Goal: Find specific page/section: Find specific page/section

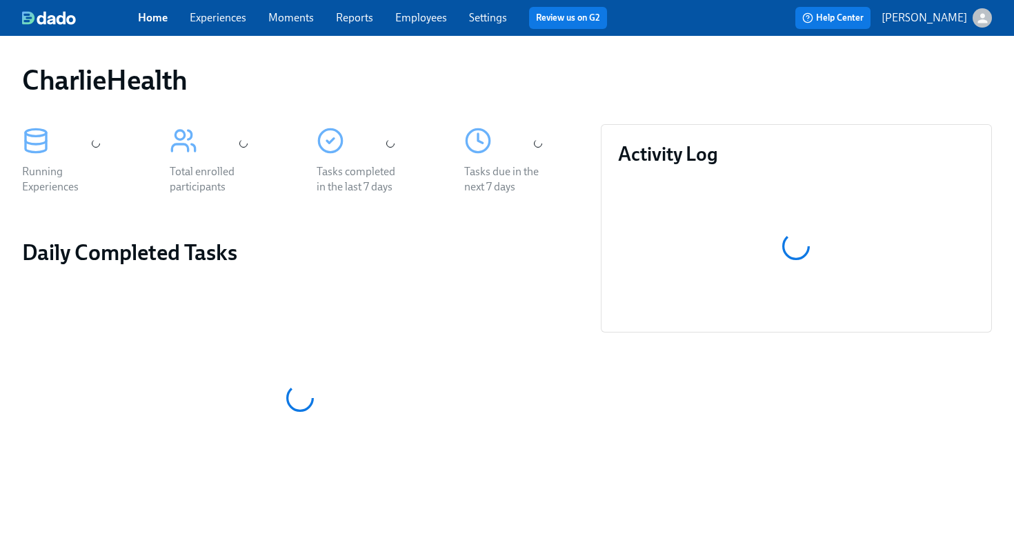
click at [418, 15] on link "Employees" at bounding box center [421, 17] width 52 height 13
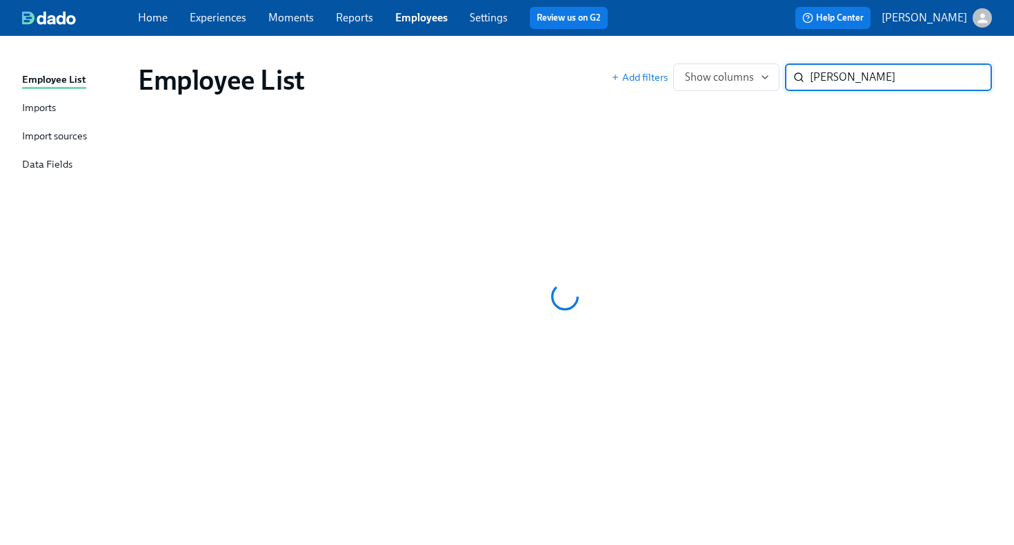
type input "[PERSON_NAME]"
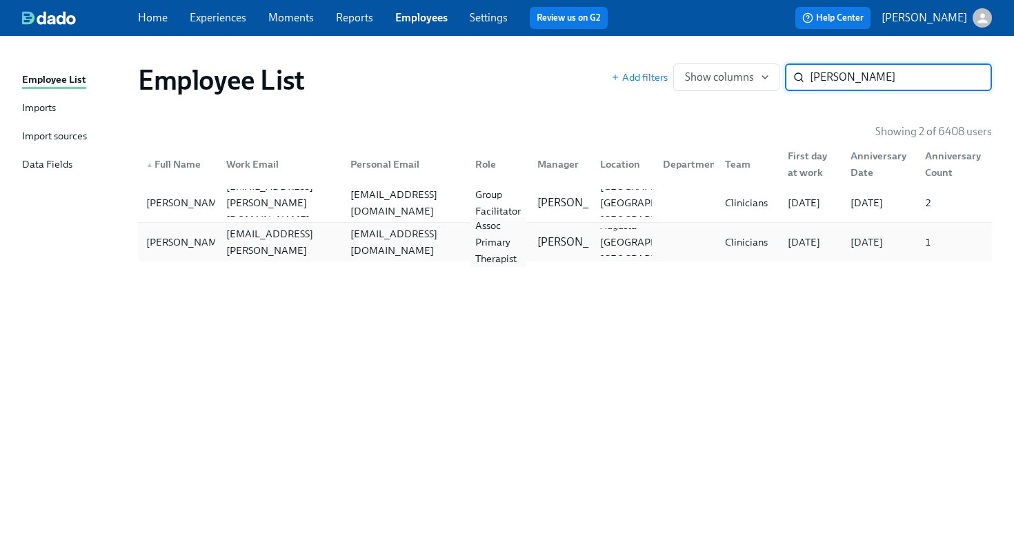
click at [464, 250] on div "Assoc Primary Therapist" at bounding box center [495, 242] width 63 height 28
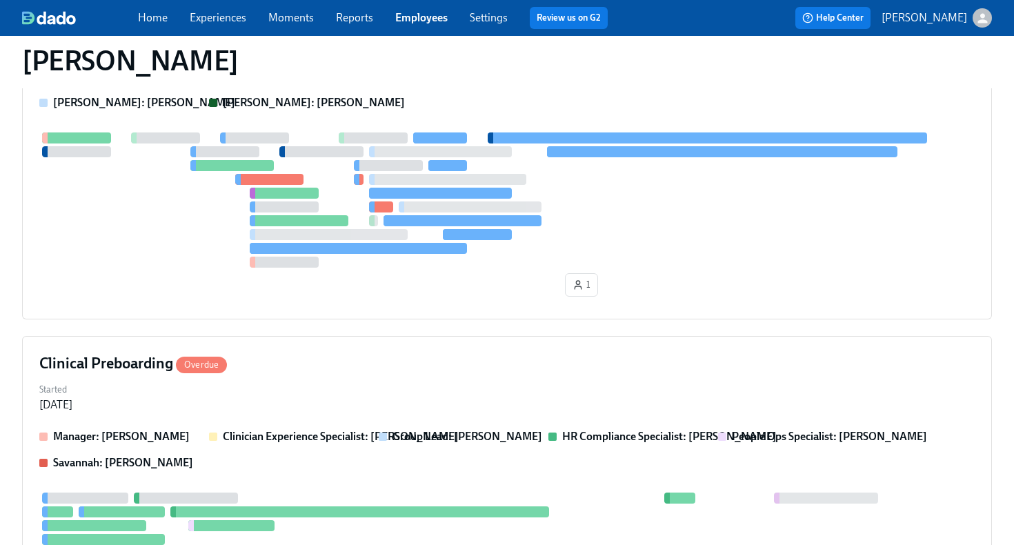
scroll to position [395, 0]
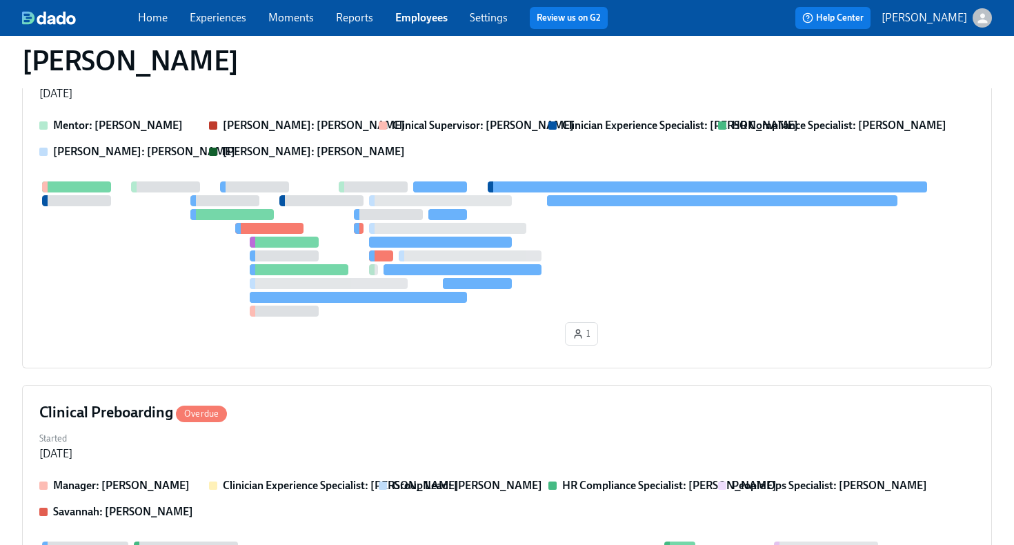
click at [509, 322] on div "1" at bounding box center [507, 266] width 936 height 170
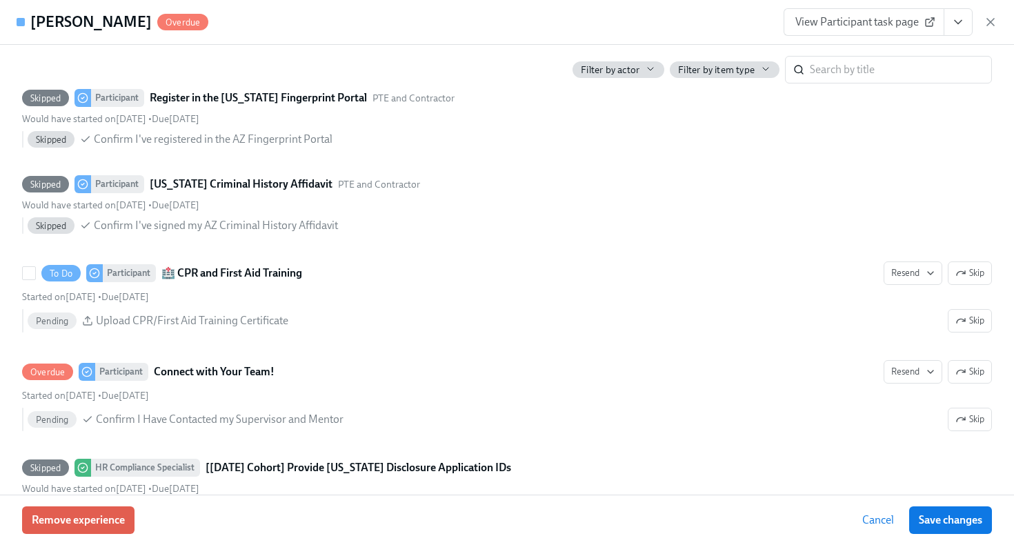
scroll to position [2308, 0]
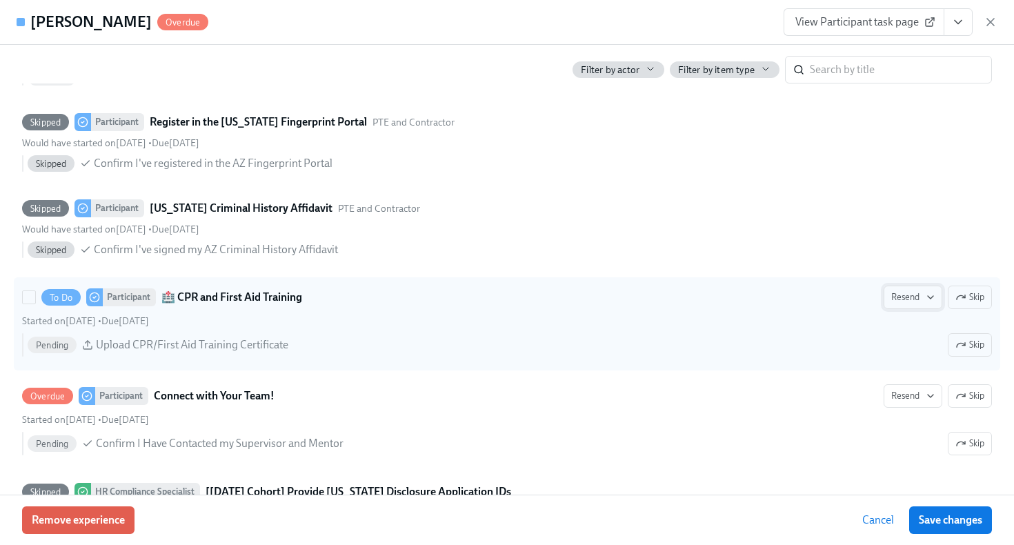
click at [913, 304] on span "Resend" at bounding box center [913, 298] width 43 height 14
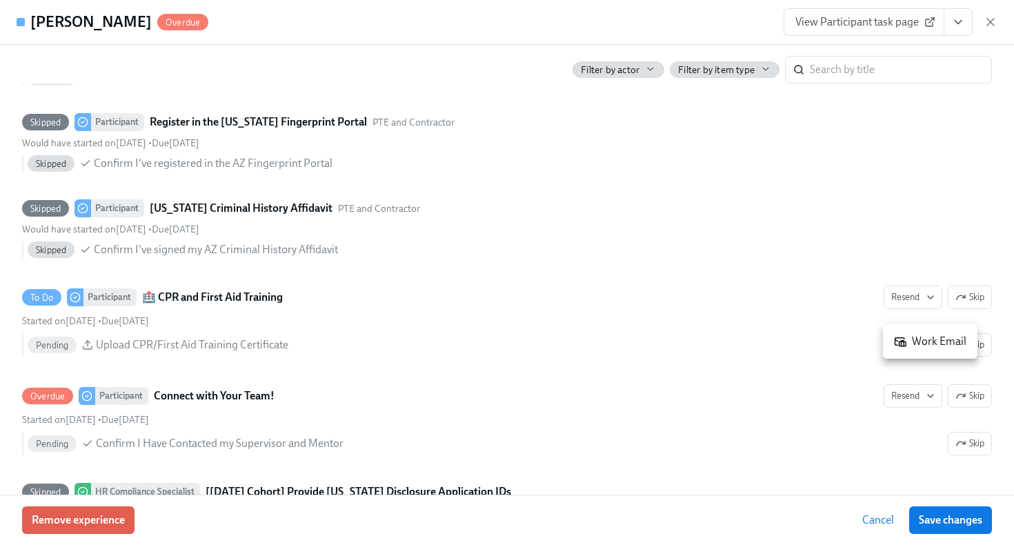
click at [910, 341] on div "Work Email" at bounding box center [930, 341] width 72 height 15
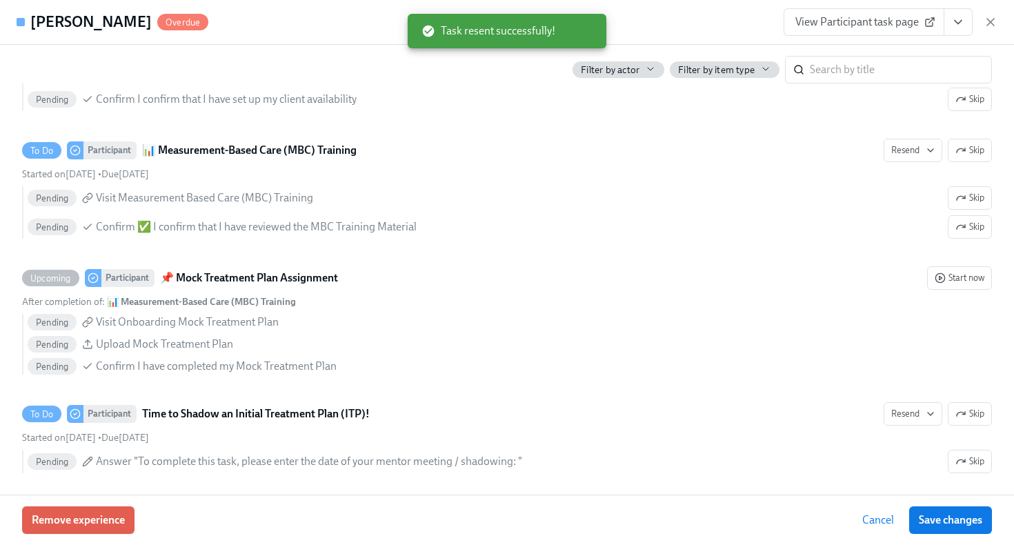
scroll to position [2977, 0]
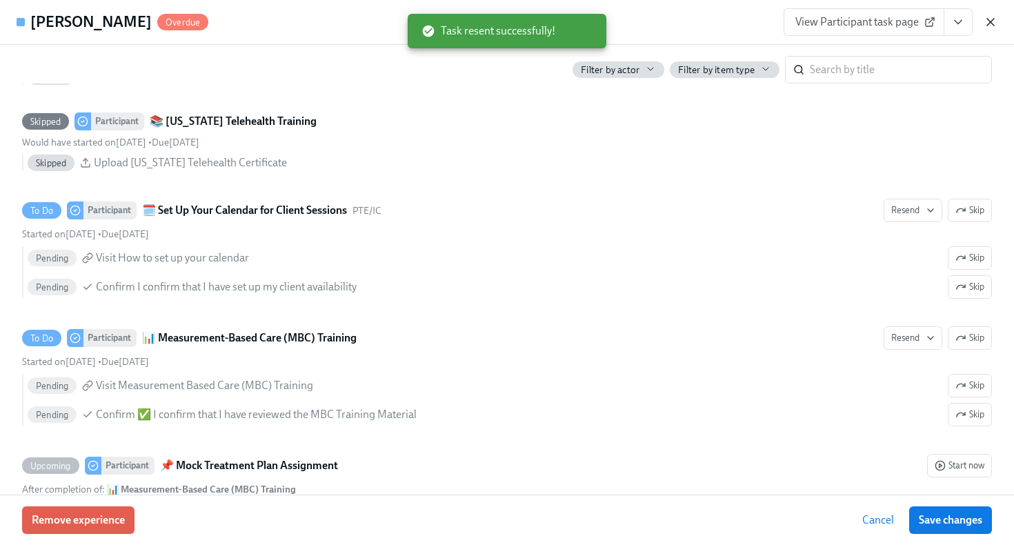
click at [985, 21] on icon "button" at bounding box center [991, 22] width 14 height 14
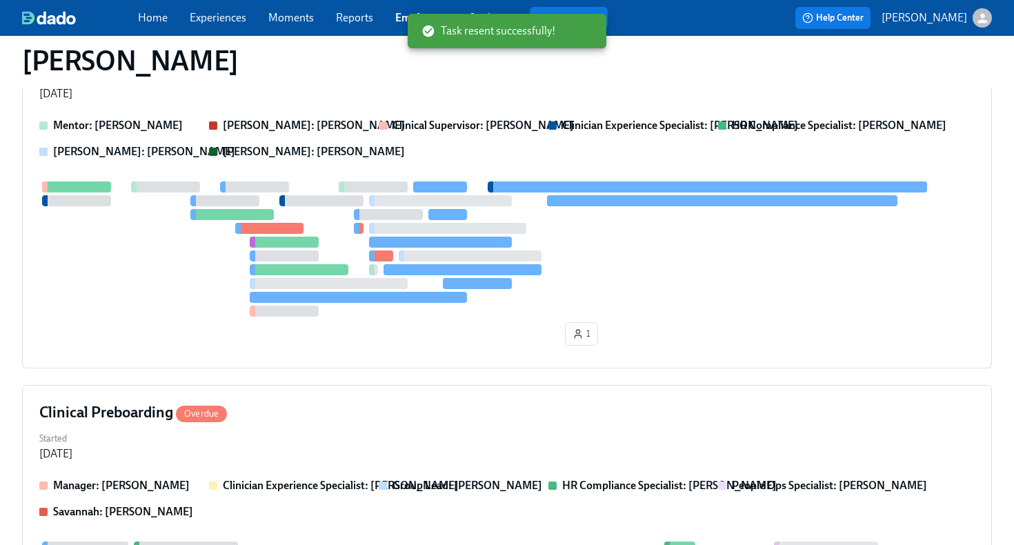
click at [399, 15] on link "Employees" at bounding box center [421, 17] width 52 height 13
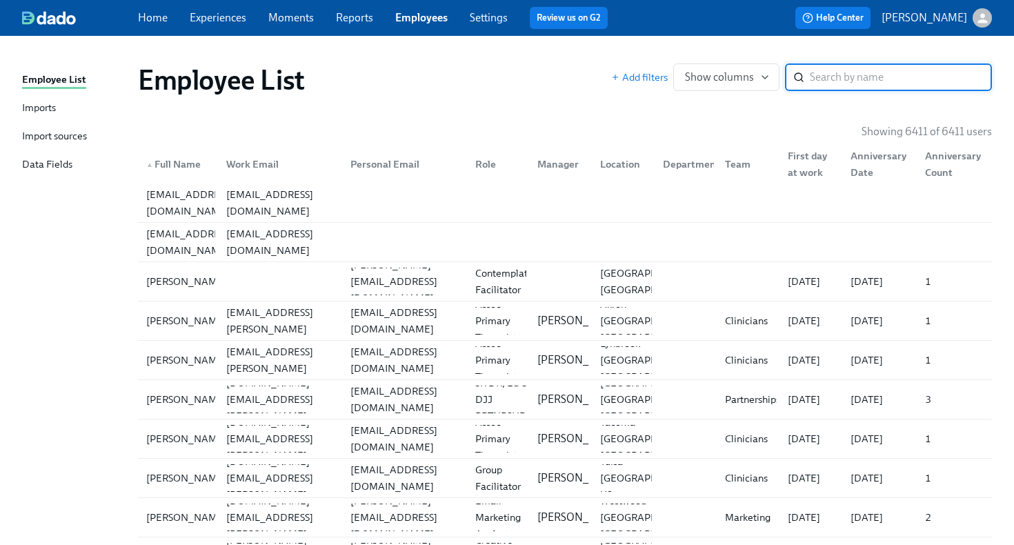
click at [841, 77] on input "search" at bounding box center [901, 77] width 182 height 28
type input "[PERSON_NAME]"
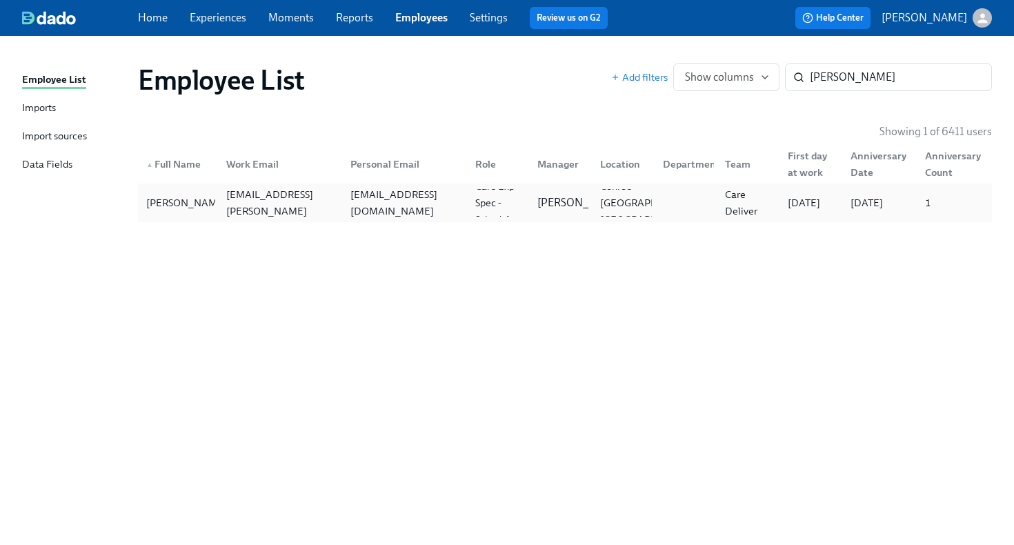
click at [429, 204] on div "[EMAIL_ADDRESS][DOMAIN_NAME]" at bounding box center [404, 202] width 119 height 33
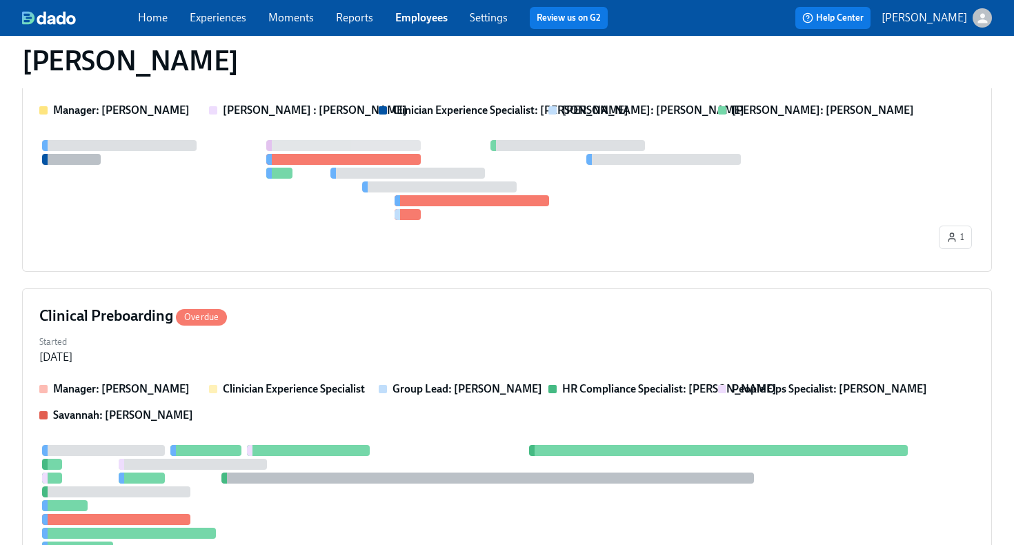
scroll to position [101, 0]
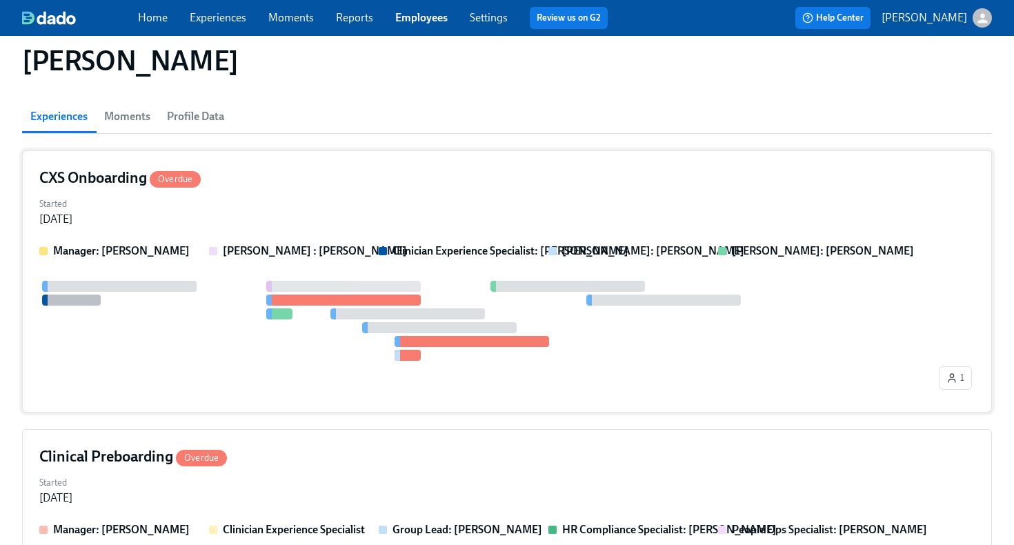
click at [576, 210] on div "Started [DATE]" at bounding box center [507, 210] width 936 height 33
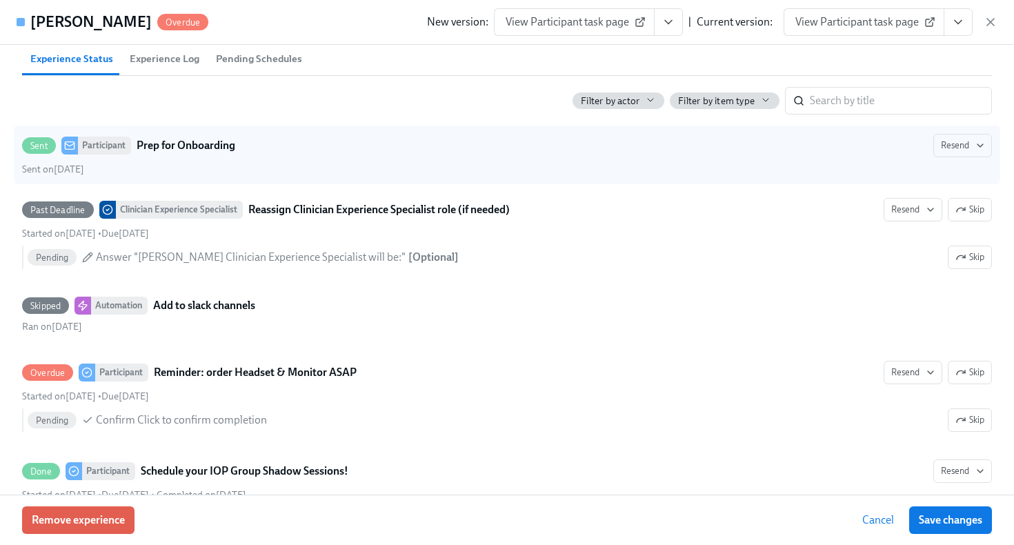
scroll to position [449, 0]
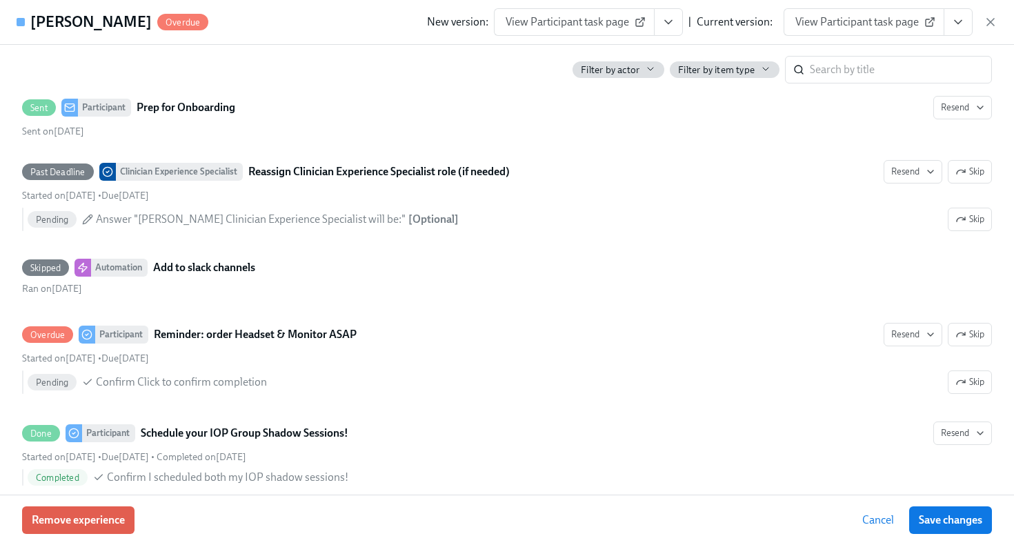
click at [960, 28] on icon "View task page" at bounding box center [959, 22] width 14 height 14
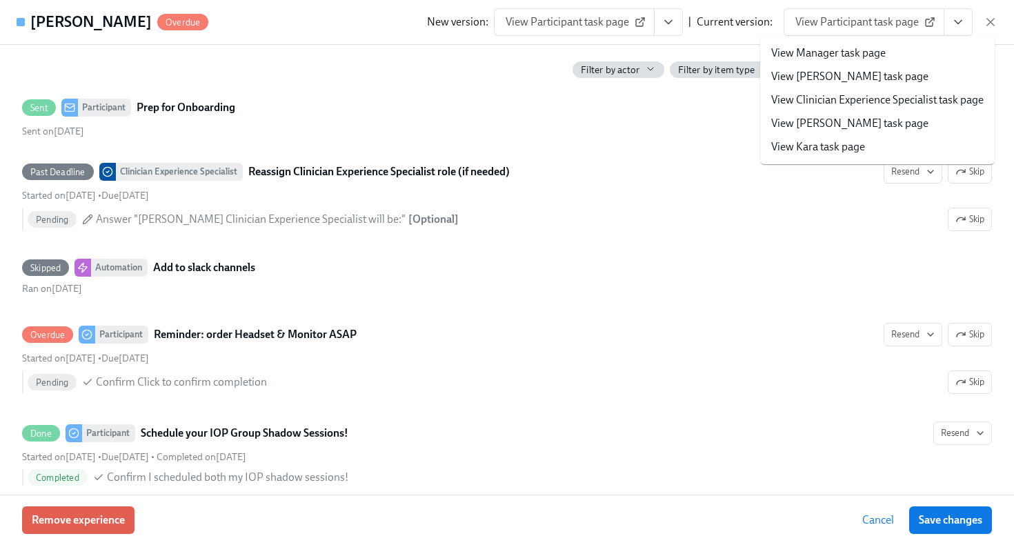
click at [914, 104] on link "View Clinician Experience Specialist task page" at bounding box center [878, 99] width 213 height 15
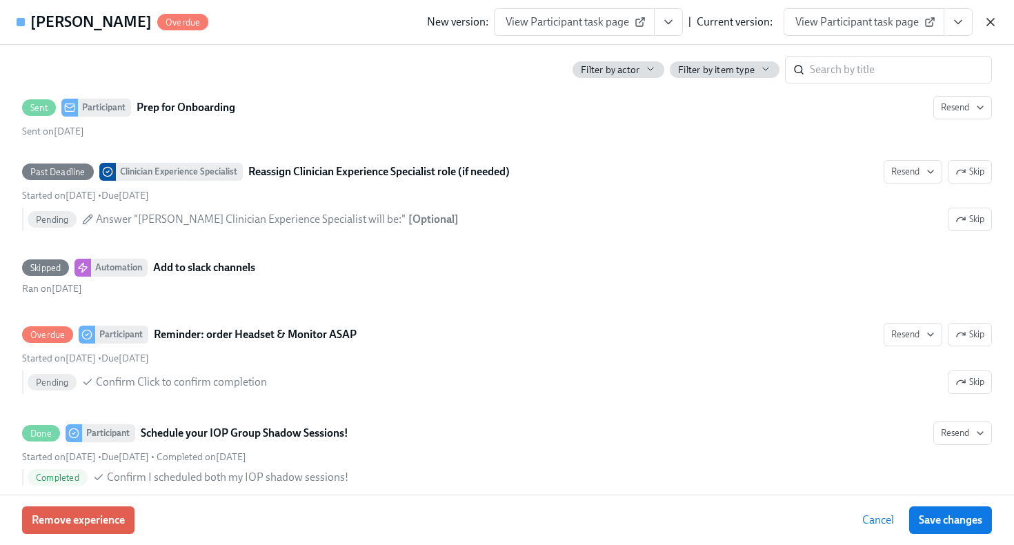
click at [984, 21] on icon "button" at bounding box center [991, 22] width 14 height 14
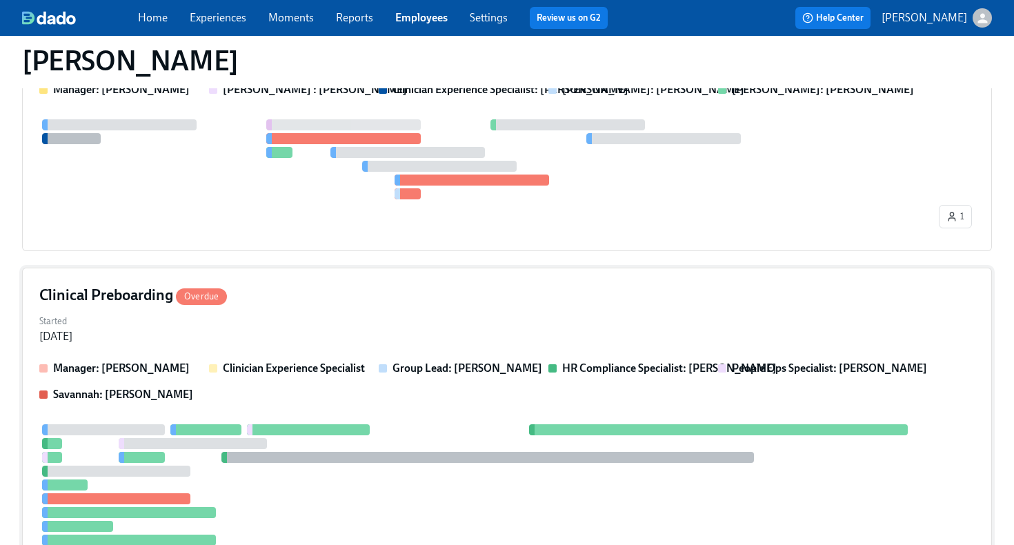
scroll to position [0, 0]
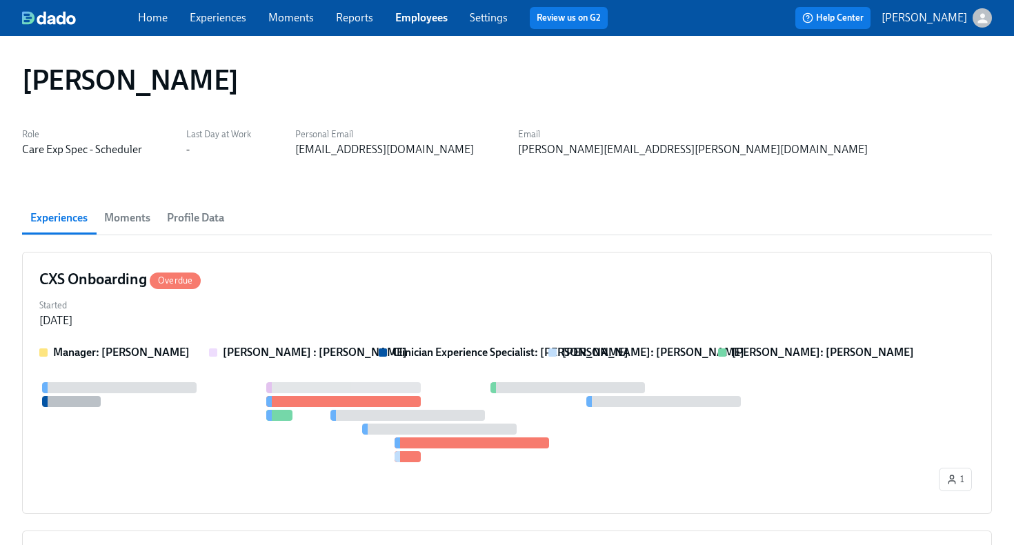
click at [412, 26] on div "Home Experiences Moments Reports Employees Settings Review us on G2" at bounding box center [378, 18] width 481 height 22
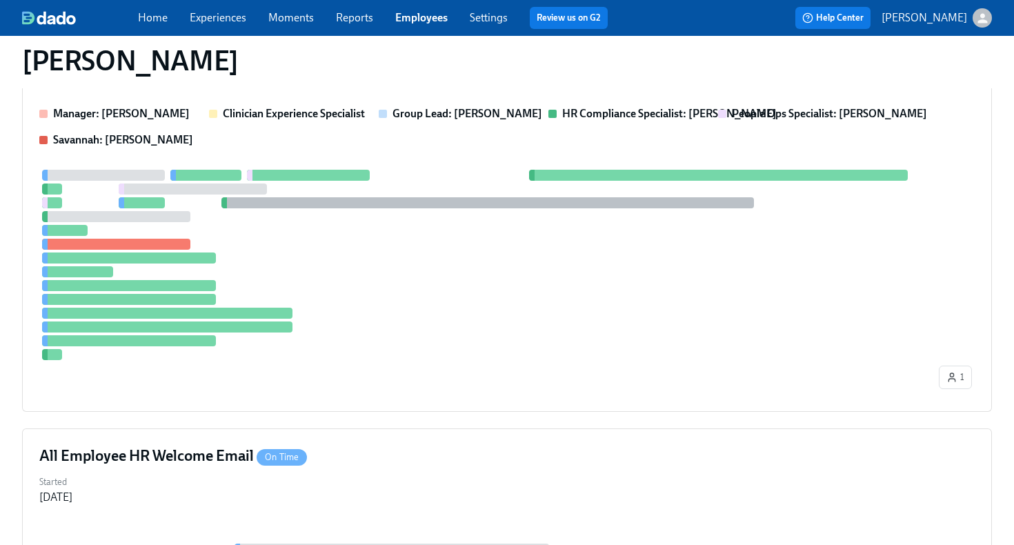
scroll to position [527, 0]
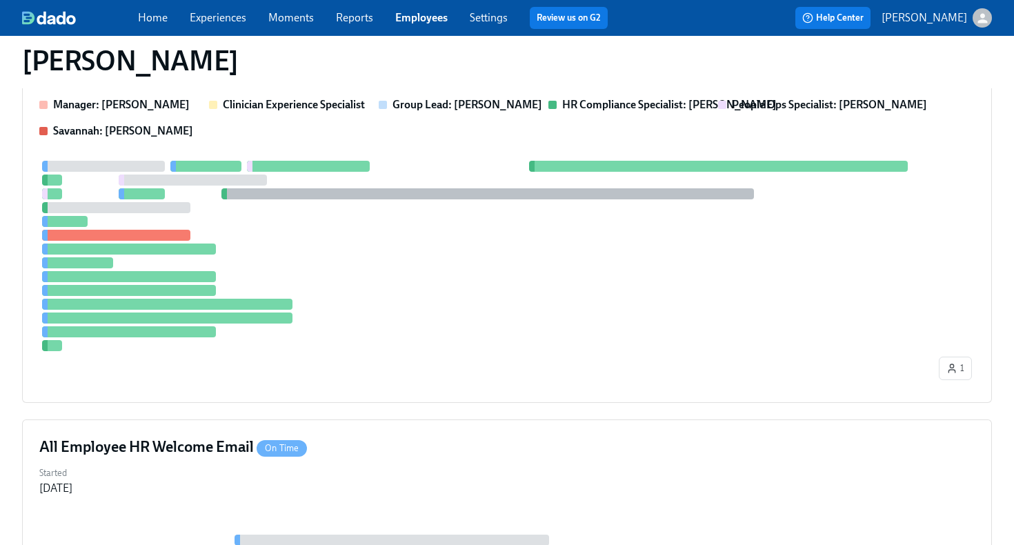
click at [439, 21] on link "Employees" at bounding box center [421, 17] width 52 height 13
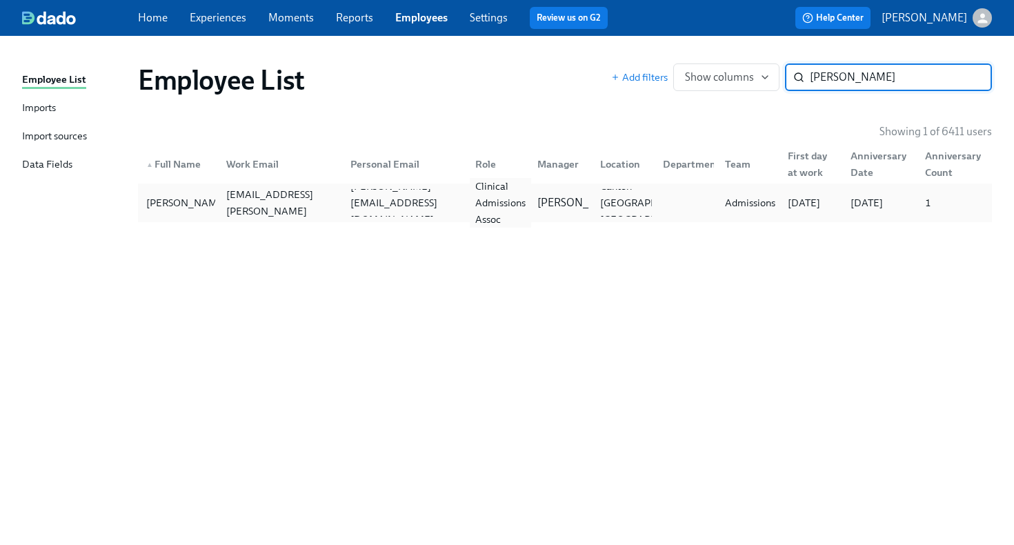
type input "[PERSON_NAME]"
click at [507, 206] on div "Clinical Admissions Assoc" at bounding box center [500, 203] width 61 height 50
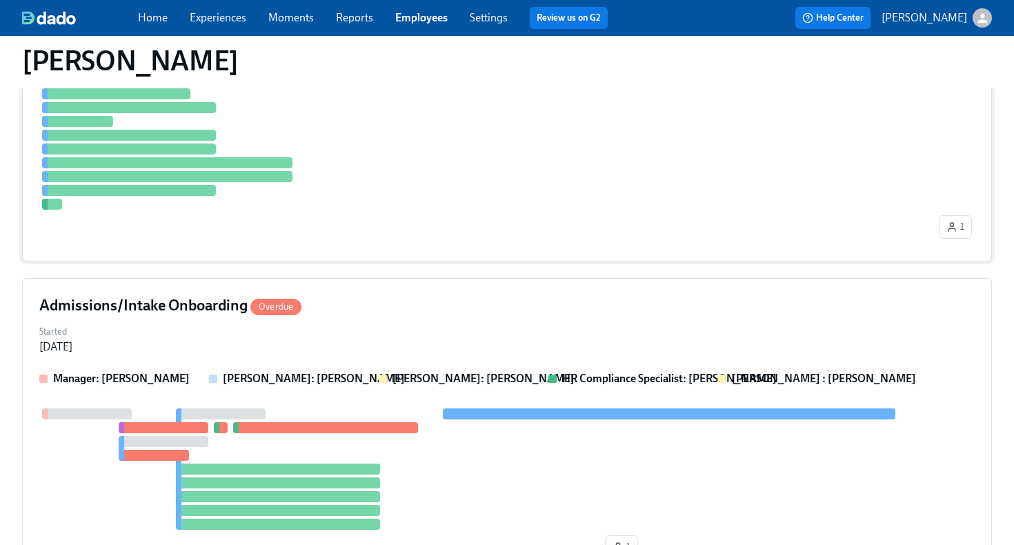
scroll to position [435, 0]
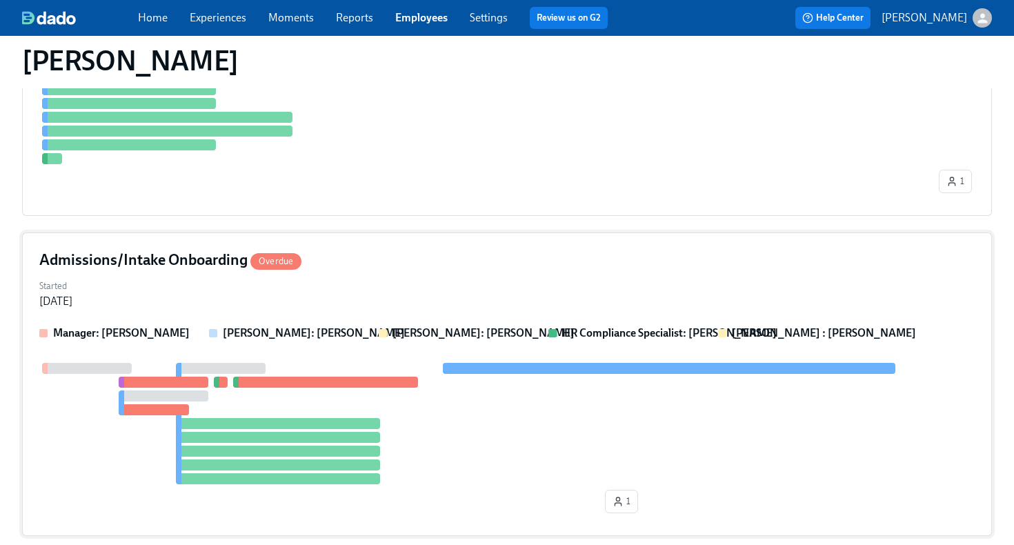
click at [442, 262] on div "Admissions/Intake Onboarding Overdue" at bounding box center [507, 260] width 936 height 21
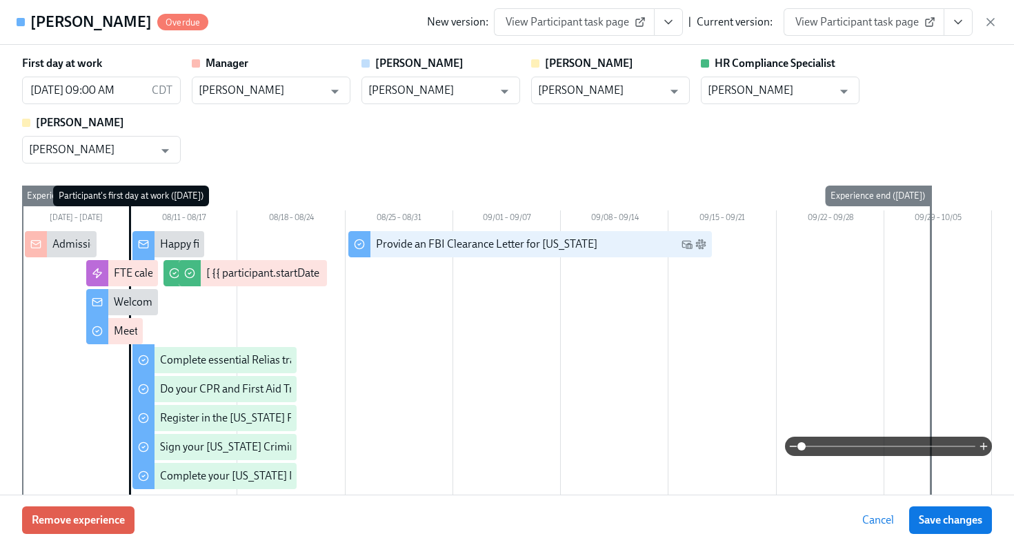
click at [953, 20] on icon "View task page" at bounding box center [959, 22] width 14 height 14
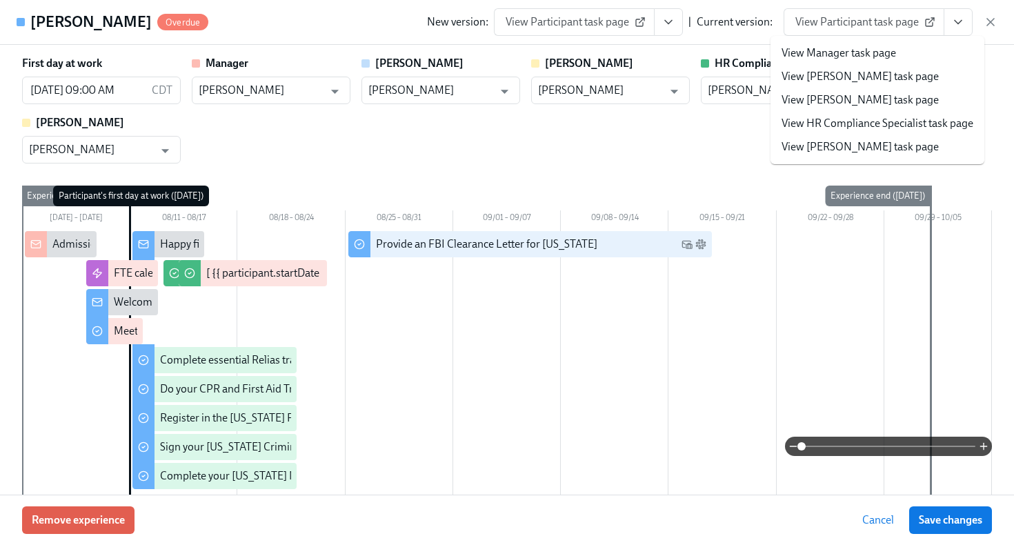
click at [934, 124] on link "View HR Compliance Specialist task page" at bounding box center [878, 123] width 192 height 15
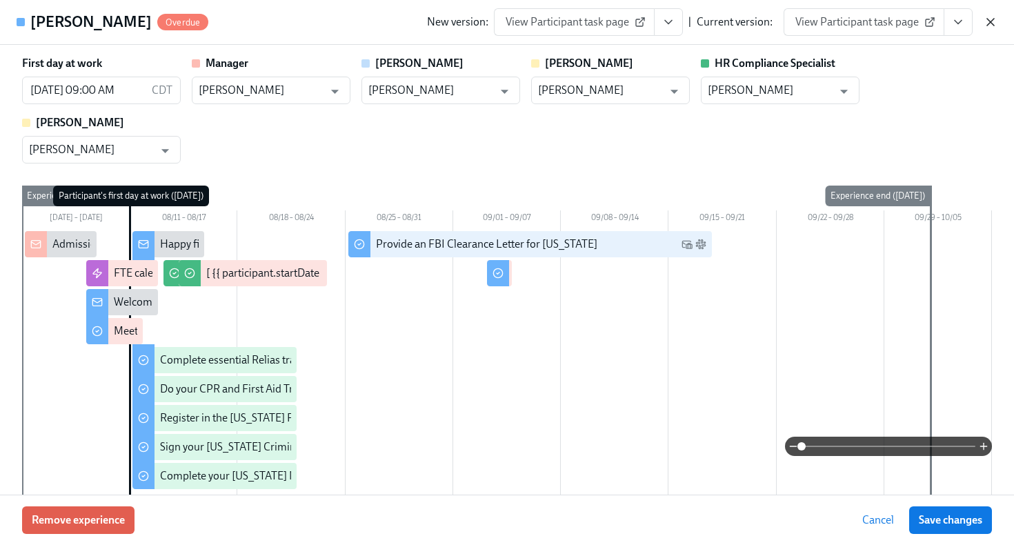
click at [991, 25] on icon "button" at bounding box center [991, 22] width 14 height 14
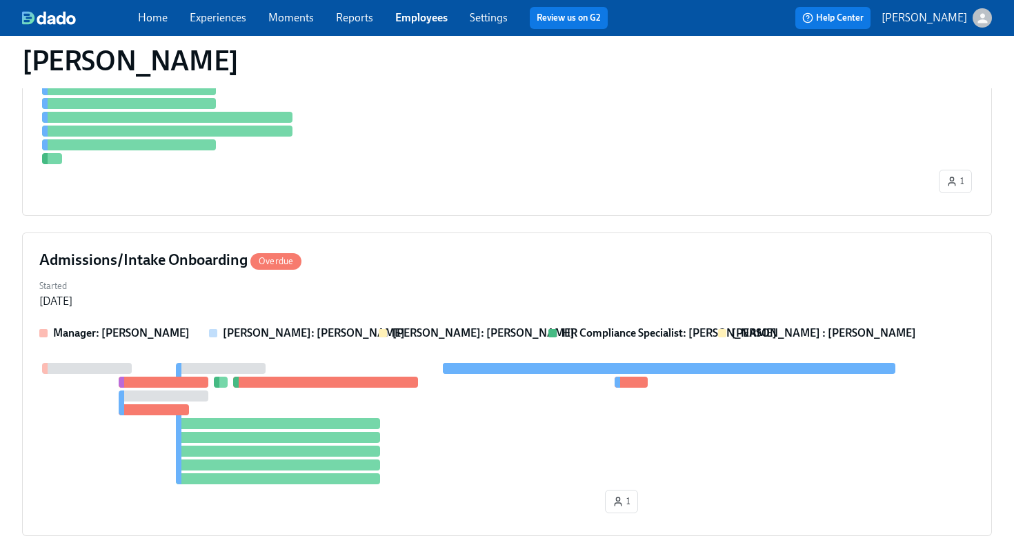
click at [429, 23] on link "Employees" at bounding box center [421, 17] width 52 height 13
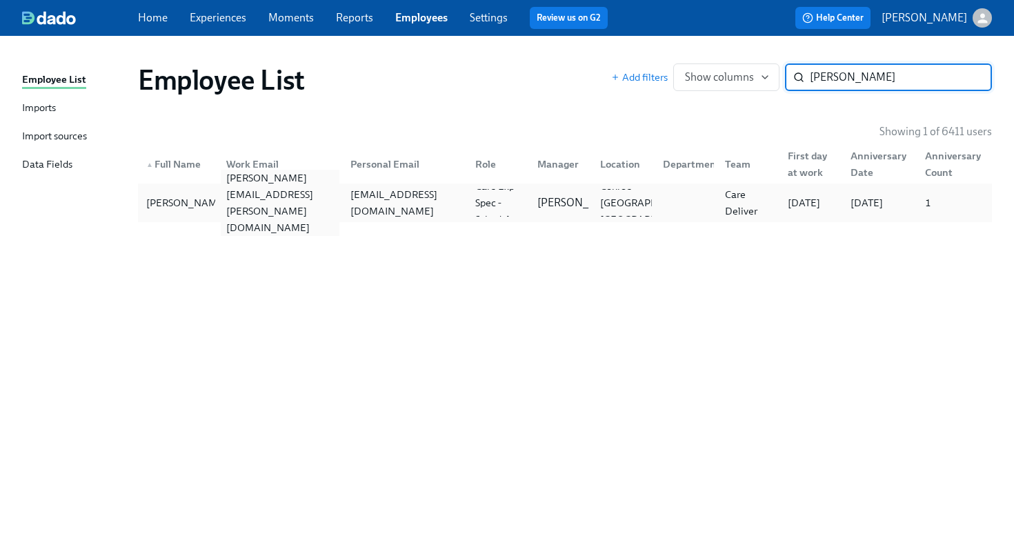
type input "[PERSON_NAME]"
click at [262, 197] on div "[PERSON_NAME][EMAIL_ADDRESS][PERSON_NAME][DOMAIN_NAME]" at bounding box center [280, 203] width 119 height 66
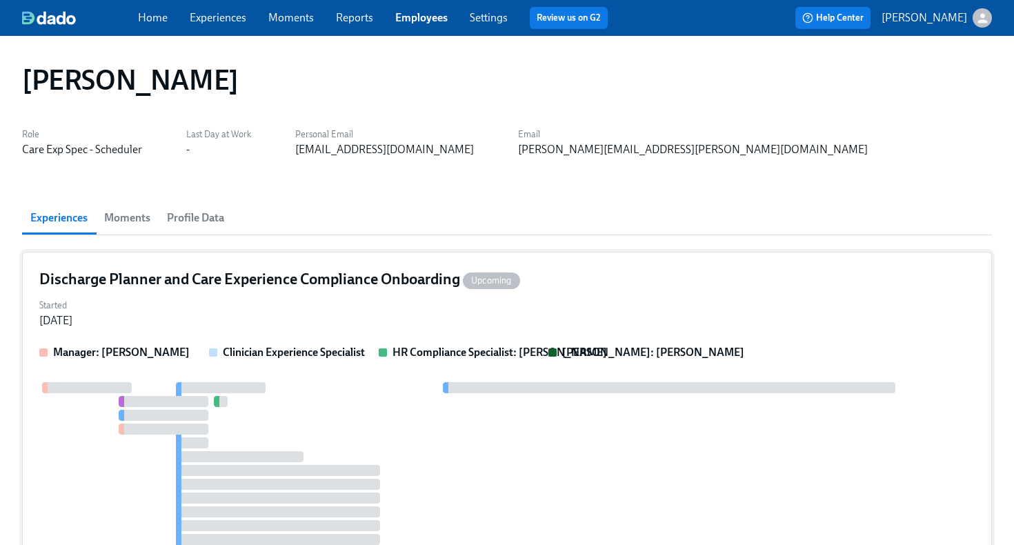
click at [413, 320] on div "Started [DATE]" at bounding box center [507, 311] width 936 height 33
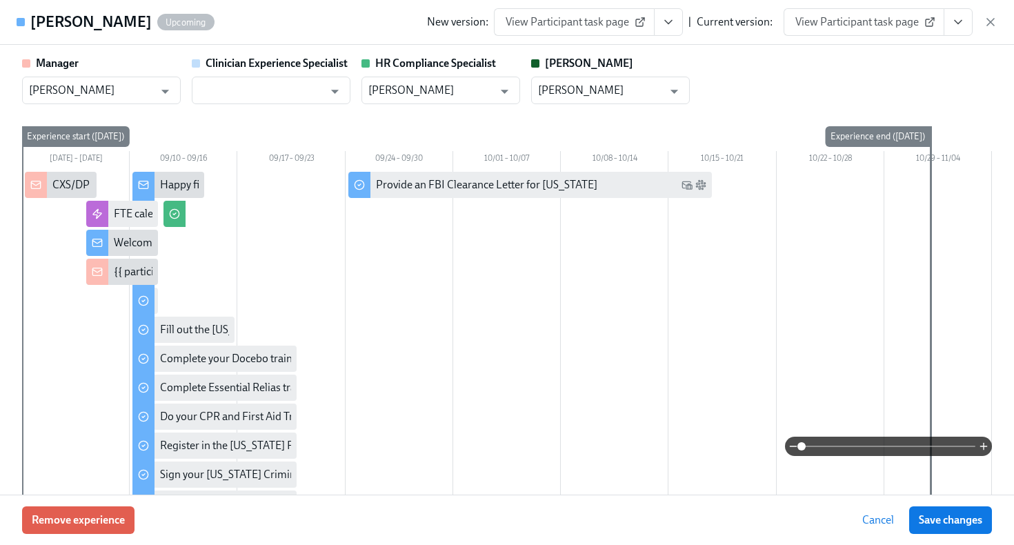
click at [963, 18] on icon "View task page" at bounding box center [959, 22] width 14 height 14
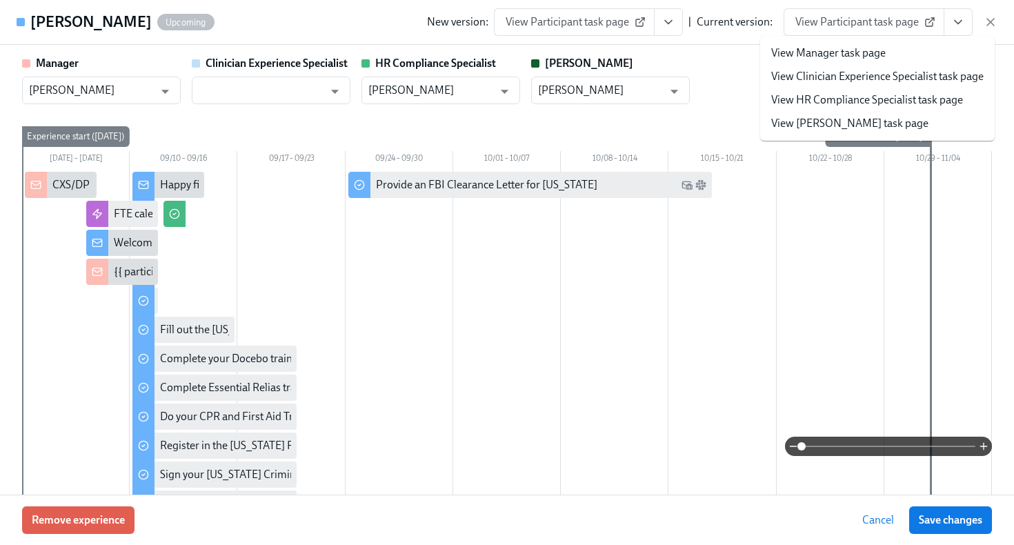
click at [929, 101] on link "View HR Compliance Specialist task page" at bounding box center [868, 99] width 192 height 15
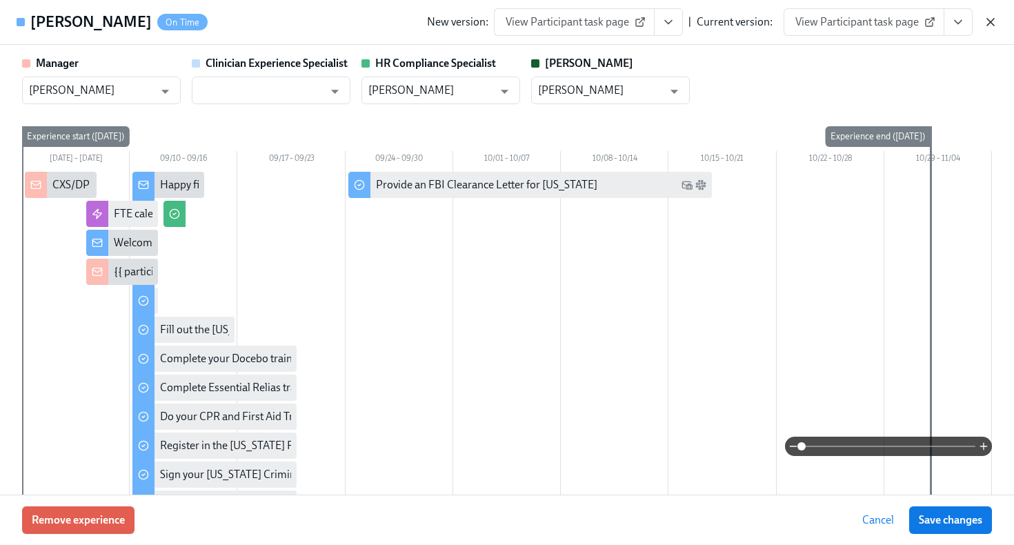
click at [992, 21] on icon "button" at bounding box center [991, 22] width 7 height 7
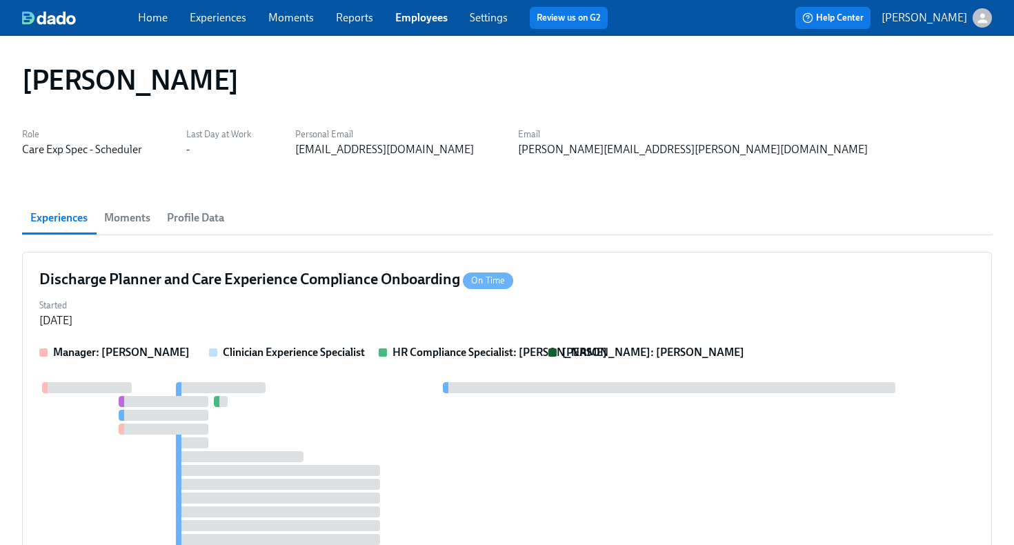
click at [420, 20] on link "Employees" at bounding box center [421, 17] width 52 height 13
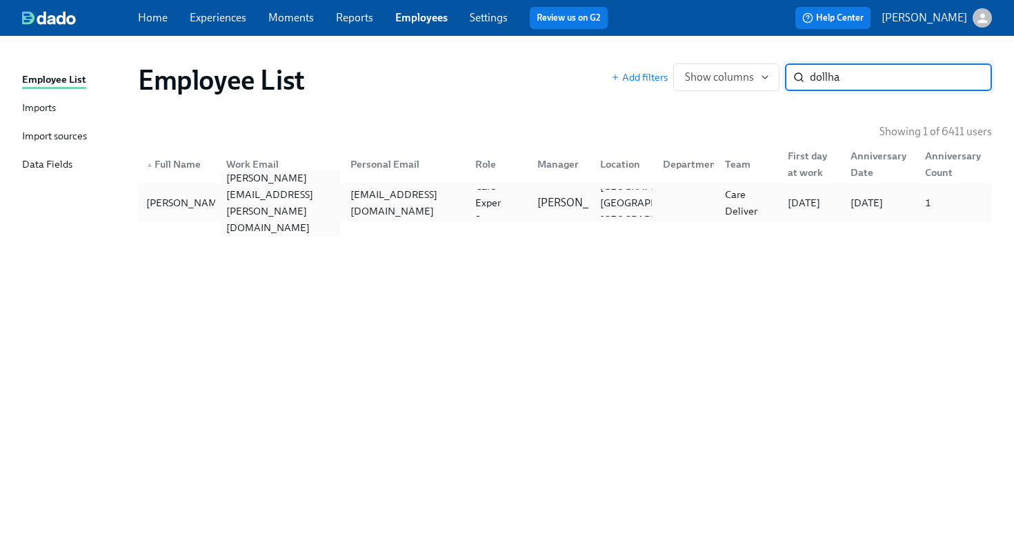
type input "dollha"
click at [243, 208] on div "[PERSON_NAME][EMAIL_ADDRESS][PERSON_NAME][DOMAIN_NAME]" at bounding box center [280, 203] width 119 height 66
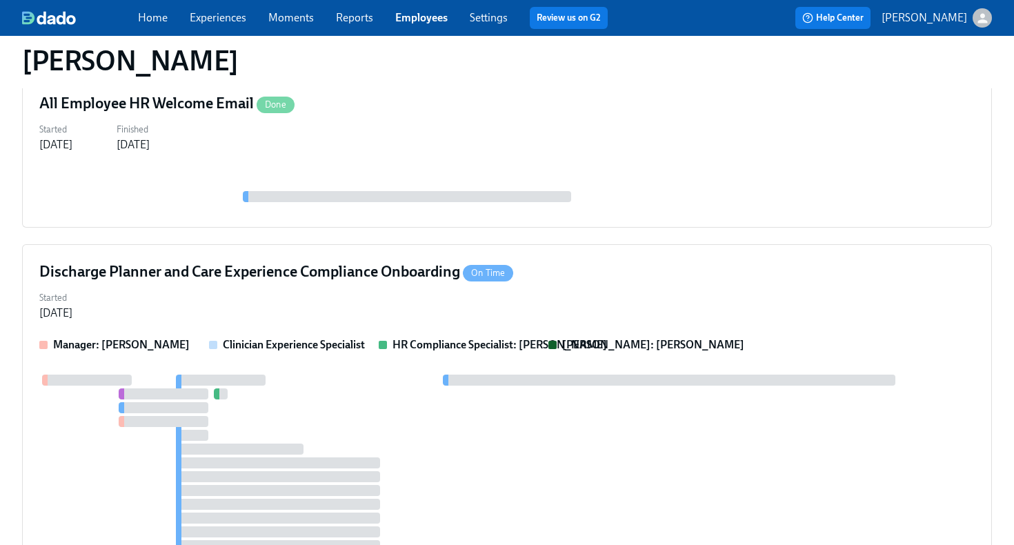
scroll to position [1105, 0]
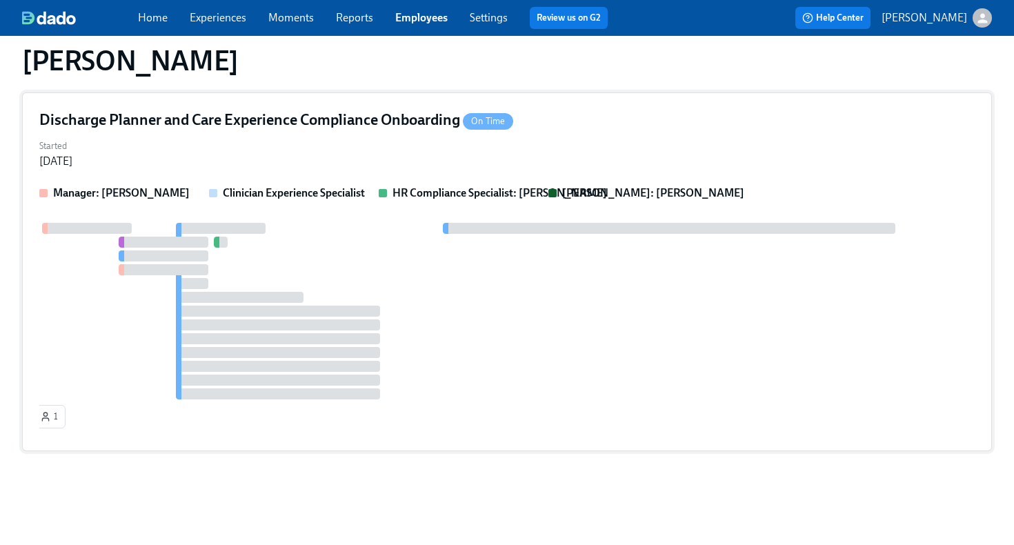
click at [413, 158] on div "Started [DATE]" at bounding box center [507, 152] width 936 height 33
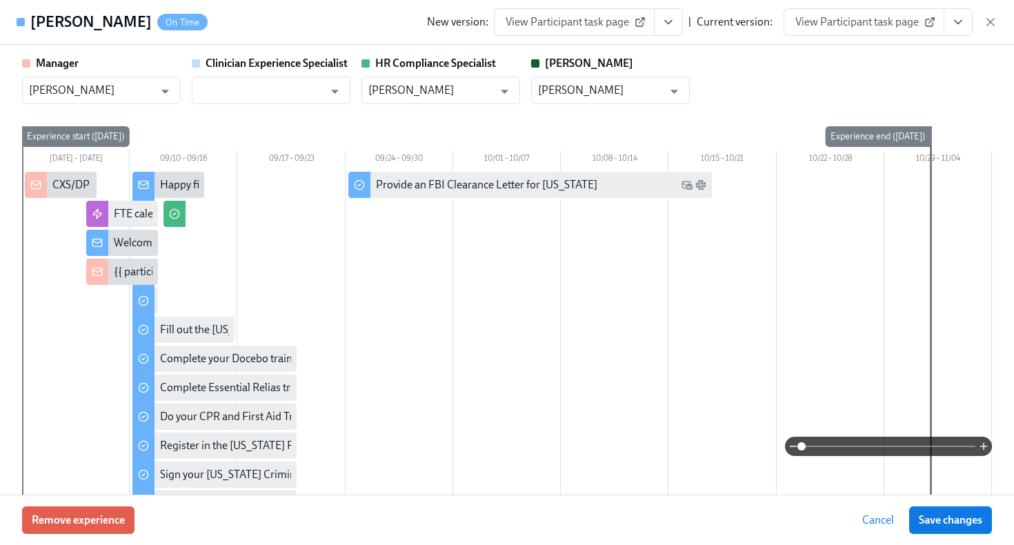
click at [959, 29] on button "View task page" at bounding box center [958, 22] width 29 height 28
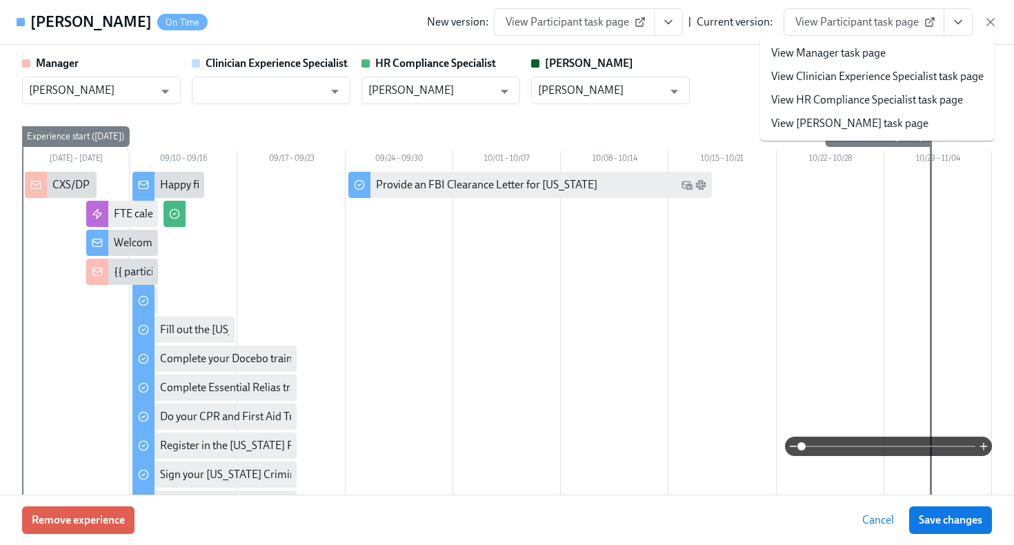
click at [921, 108] on li "View HR Compliance Specialist task page" at bounding box center [877, 99] width 235 height 23
click at [796, 97] on link "View HR Compliance Specialist task page" at bounding box center [868, 99] width 192 height 15
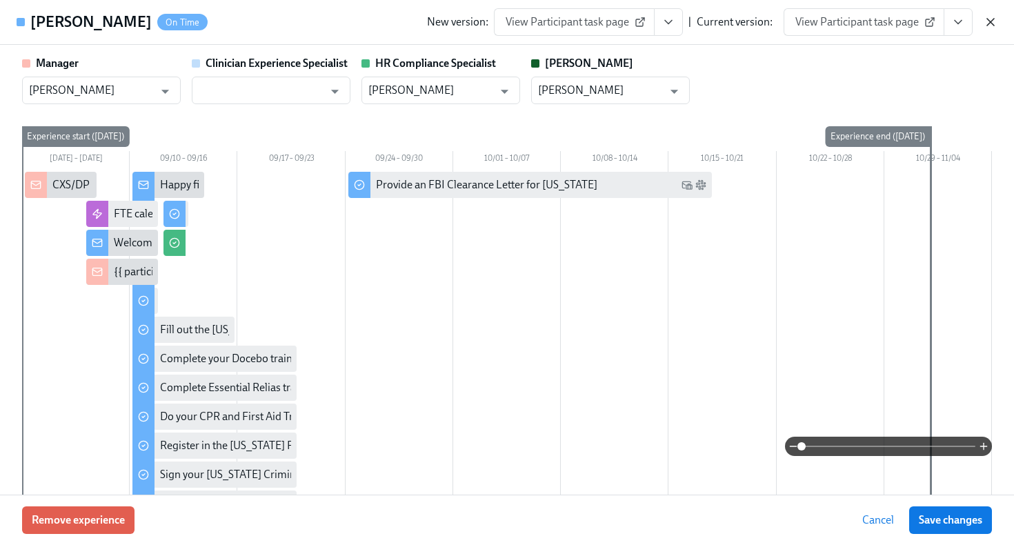
click at [992, 23] on icon "button" at bounding box center [991, 22] width 7 height 7
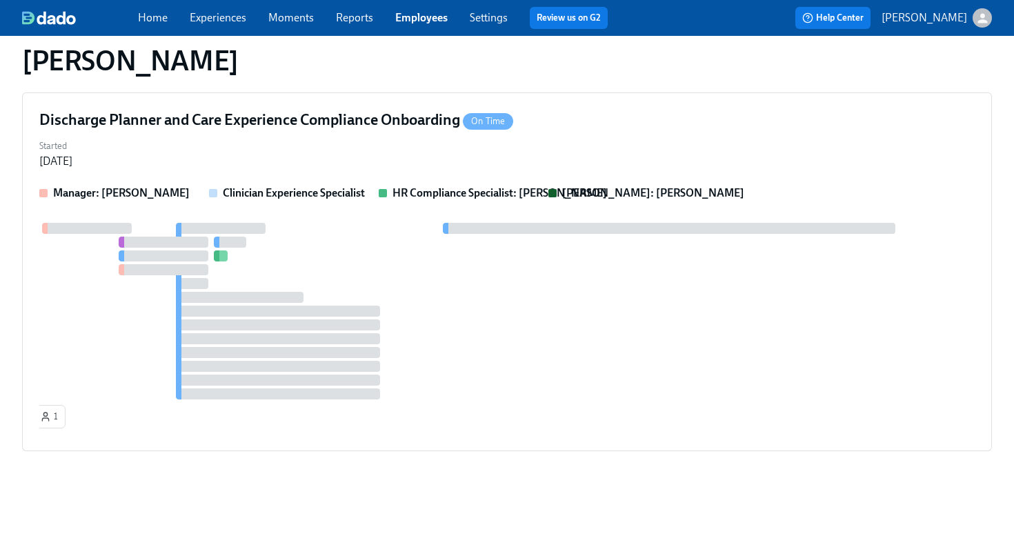
click at [429, 17] on link "Employees" at bounding box center [421, 17] width 52 height 13
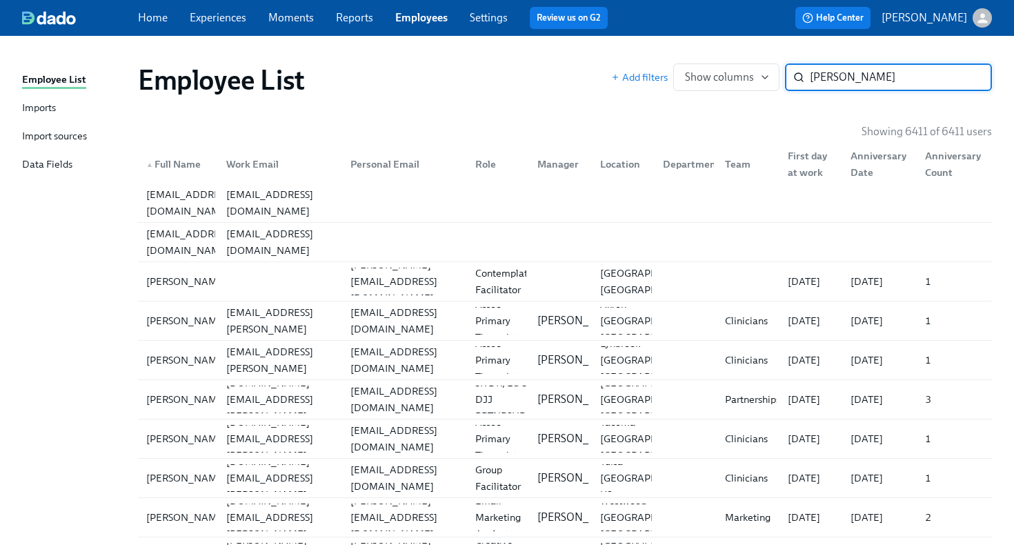
type input "[PERSON_NAME]"
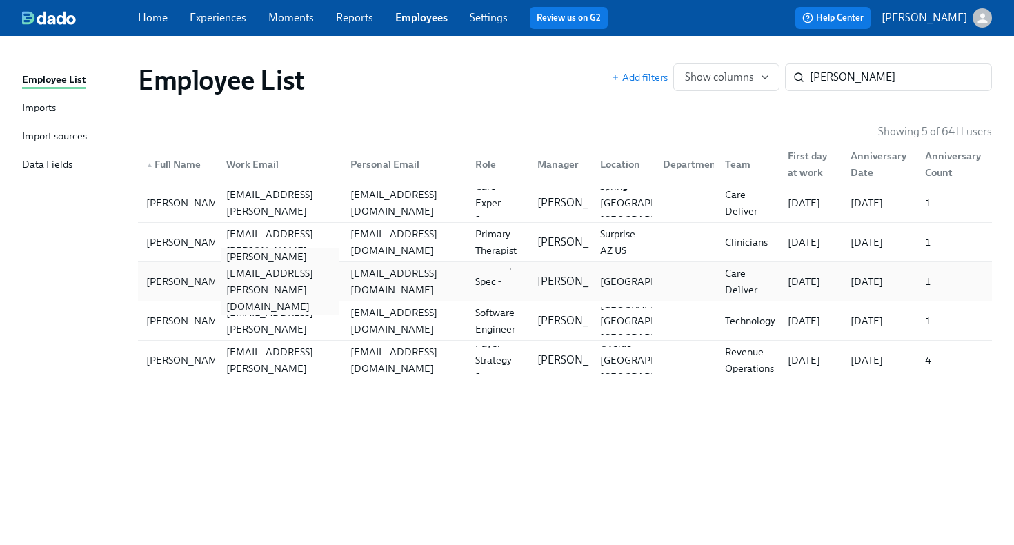
click at [226, 268] on div "[PERSON_NAME][EMAIL_ADDRESS][PERSON_NAME][DOMAIN_NAME]" at bounding box center [277, 282] width 125 height 28
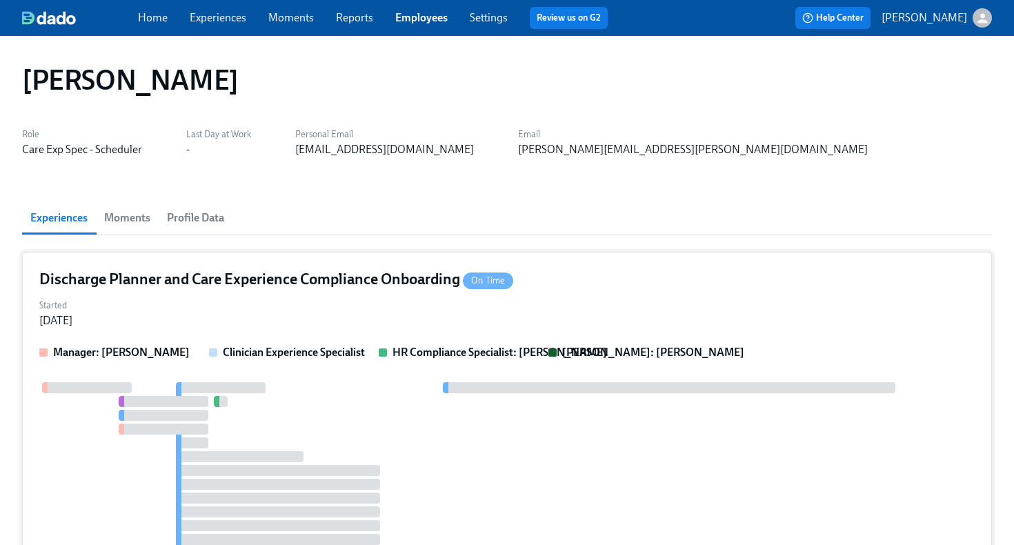
click at [346, 306] on div "Started [DATE]" at bounding box center [507, 311] width 936 height 33
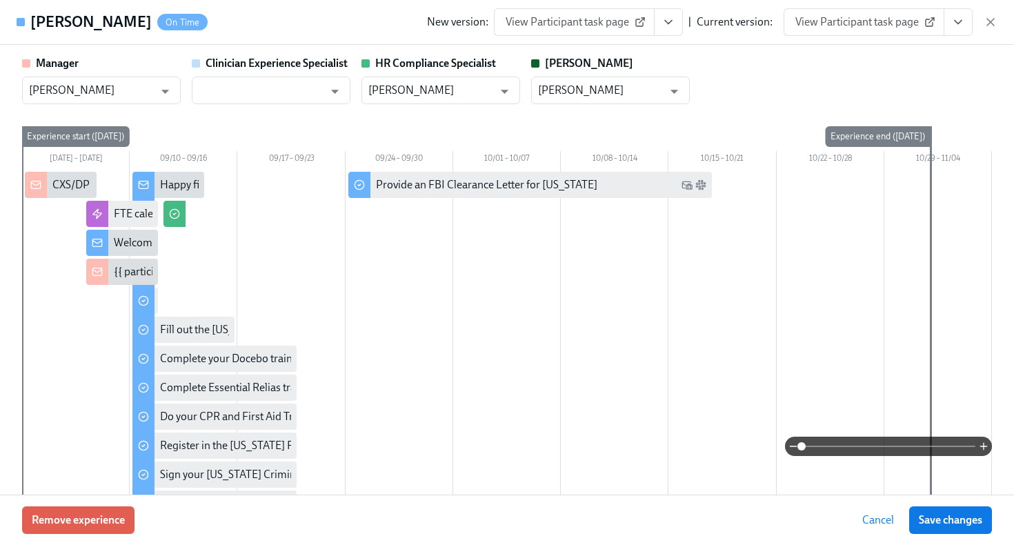
click at [832, 19] on span "View Participant task page" at bounding box center [864, 22] width 137 height 14
click at [996, 23] on icon "button" at bounding box center [991, 22] width 14 height 14
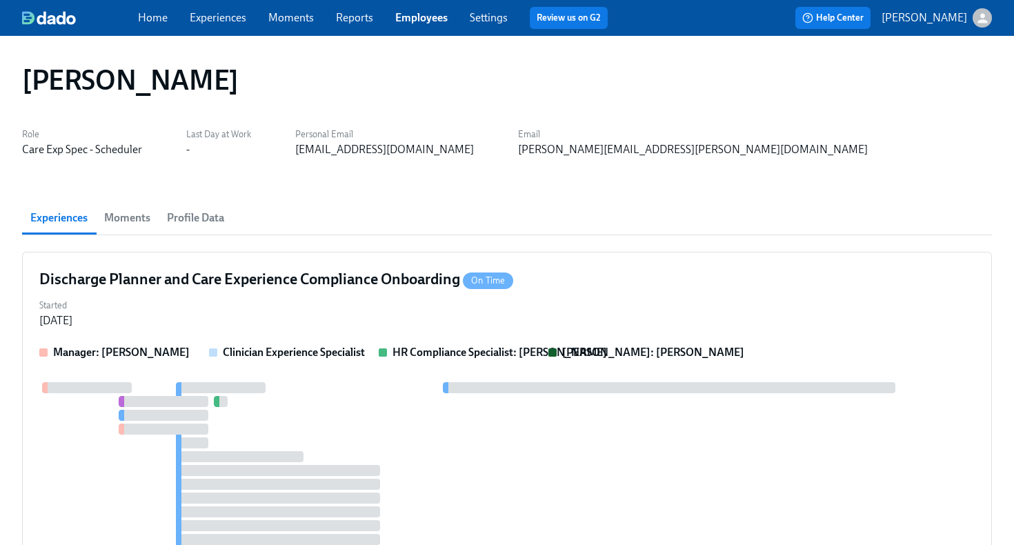
click at [424, 17] on link "Employees" at bounding box center [421, 17] width 52 height 13
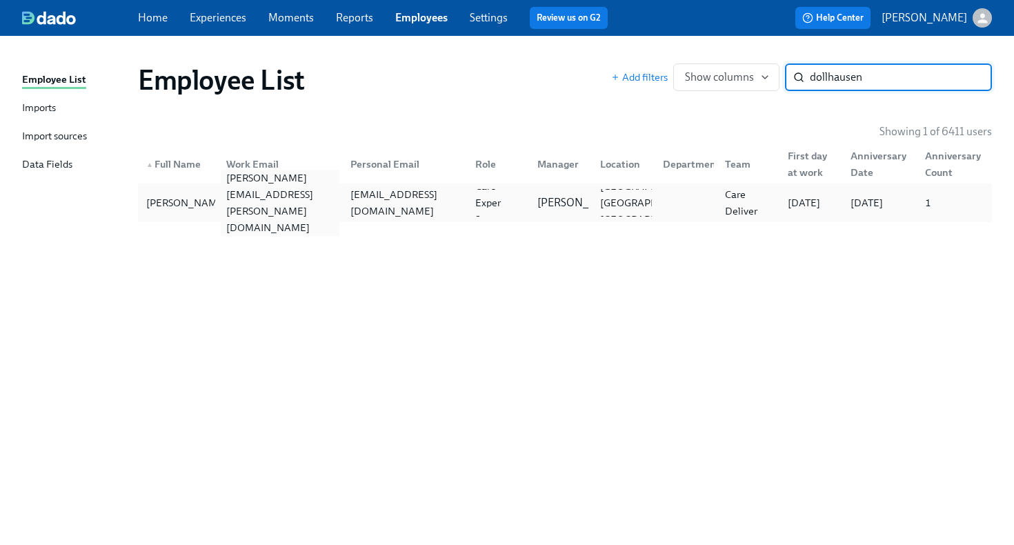
type input "dollhausen"
click at [251, 193] on div "[PERSON_NAME][EMAIL_ADDRESS][PERSON_NAME][DOMAIN_NAME]" at bounding box center [277, 203] width 125 height 28
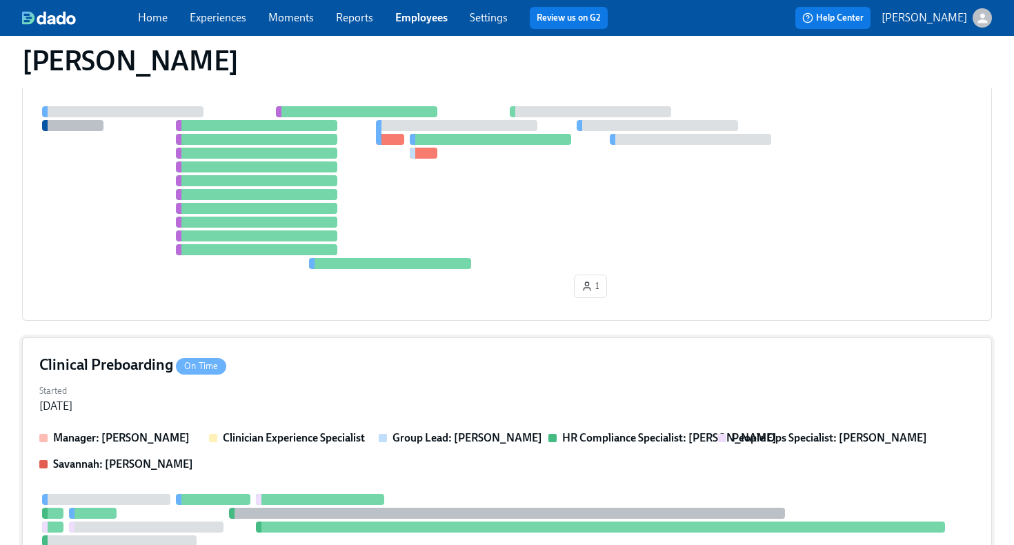
scroll to position [271, 0]
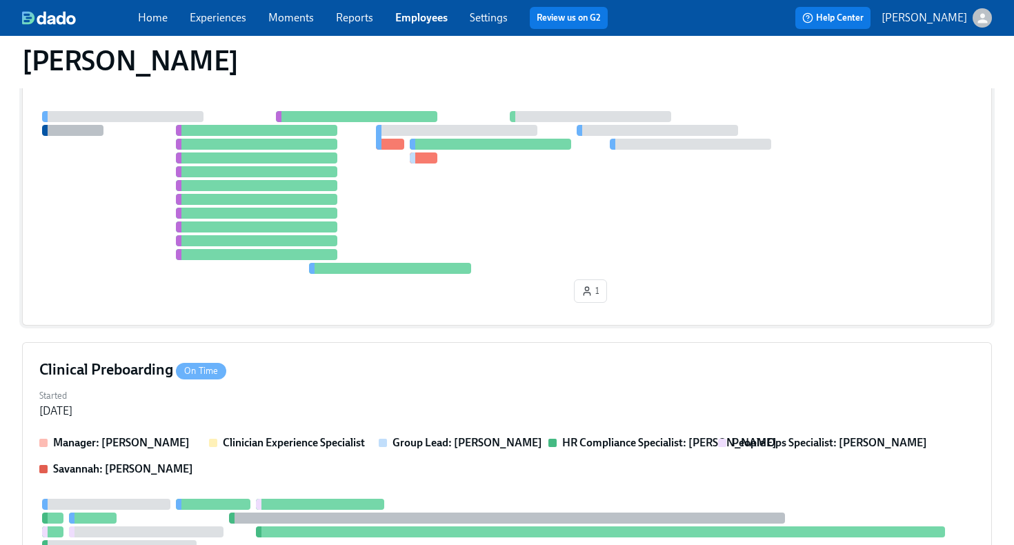
click at [528, 282] on div "1" at bounding box center [507, 209] width 936 height 197
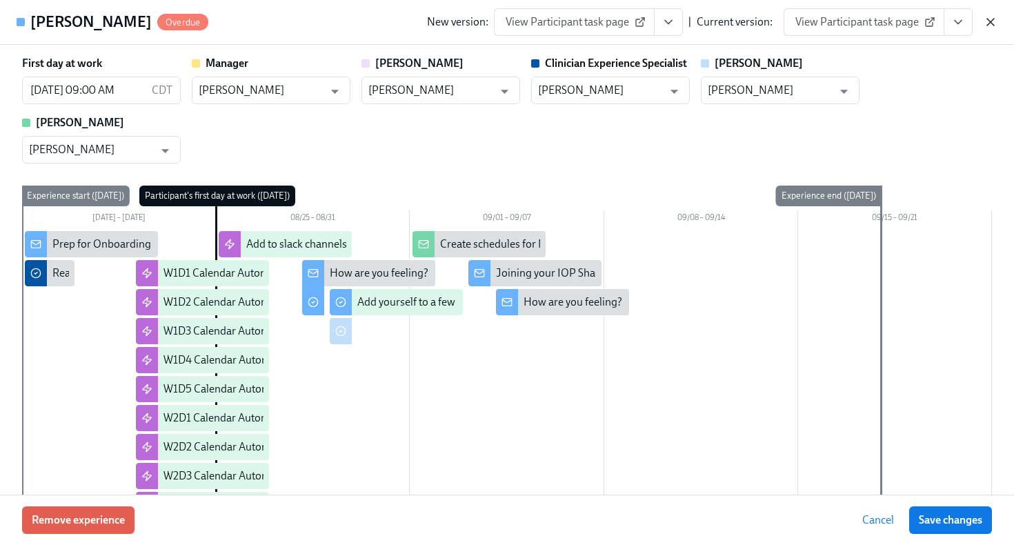
click at [988, 24] on icon "button" at bounding box center [991, 22] width 7 height 7
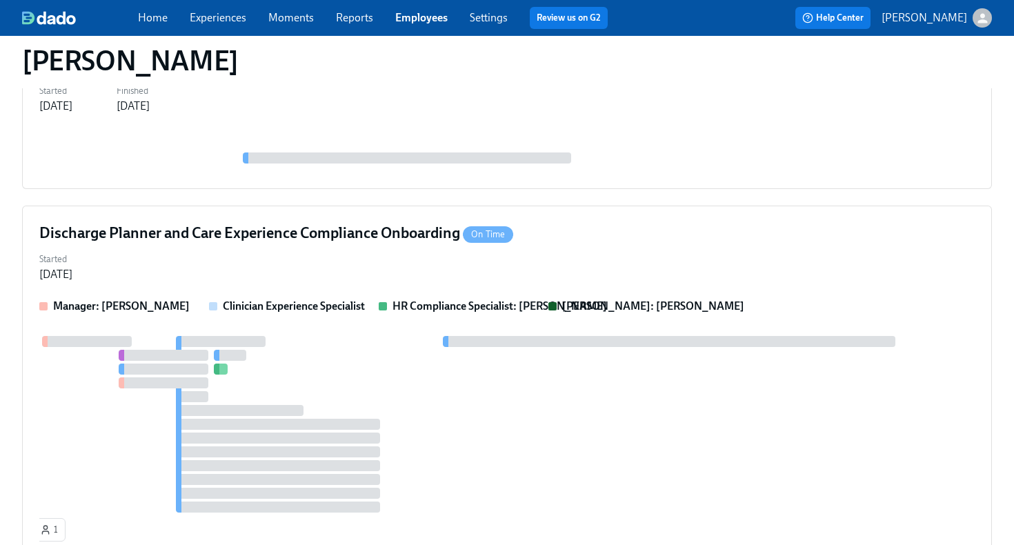
scroll to position [1001, 0]
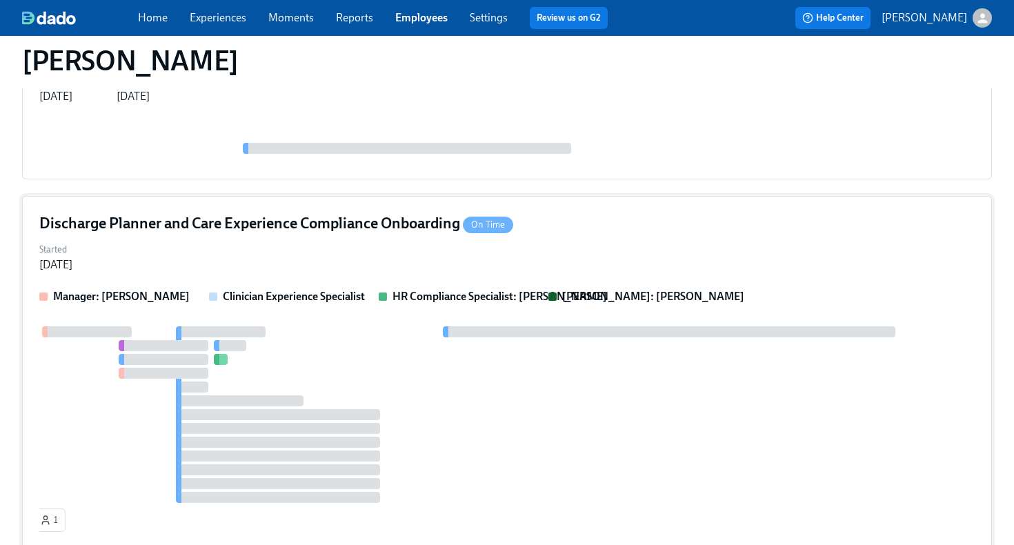
click at [561, 255] on div "Started [DATE]" at bounding box center [507, 255] width 936 height 33
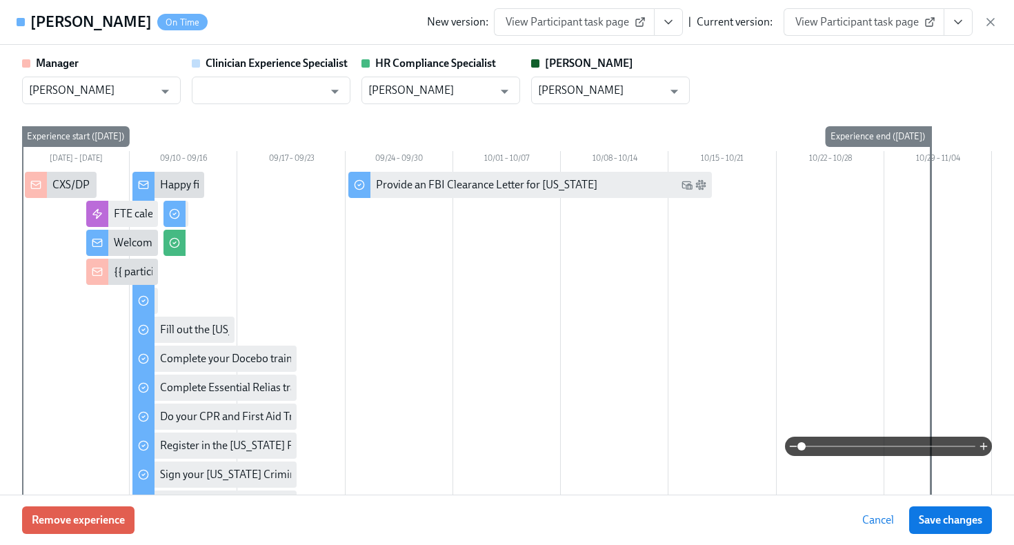
click at [959, 25] on icon "View task page" at bounding box center [959, 22] width 14 height 14
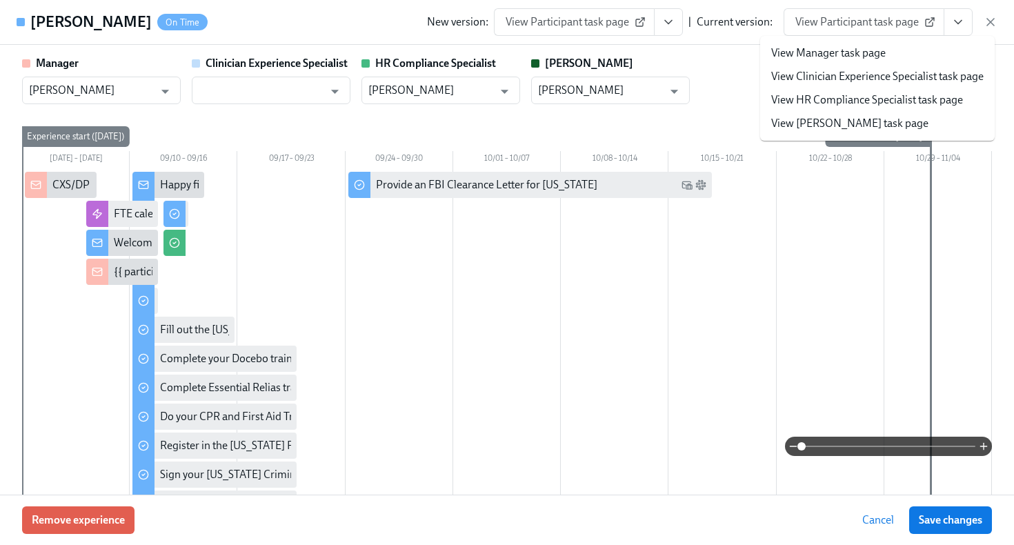
click at [924, 98] on link "View HR Compliance Specialist task page" at bounding box center [868, 99] width 192 height 15
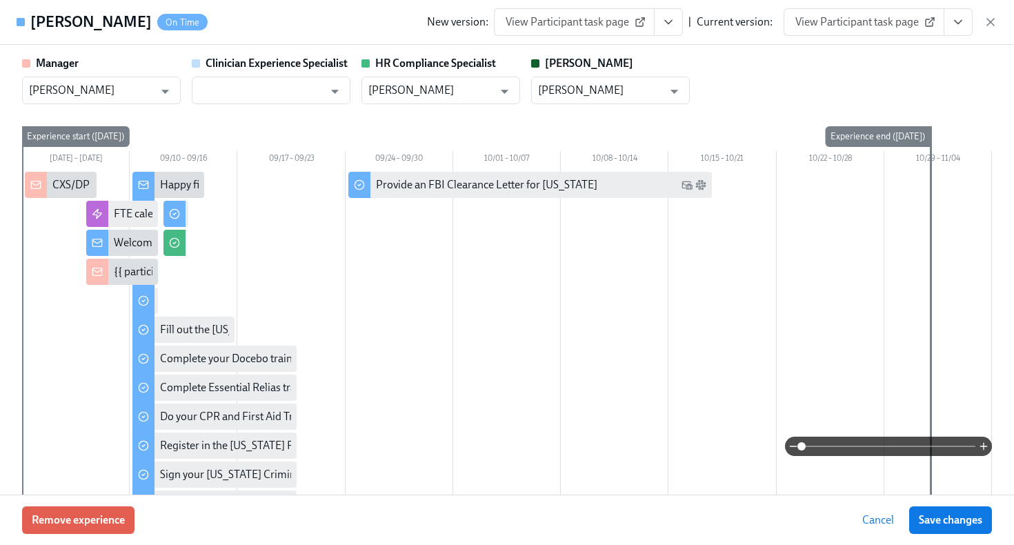
click at [965, 19] on icon "View task page" at bounding box center [959, 22] width 14 height 14
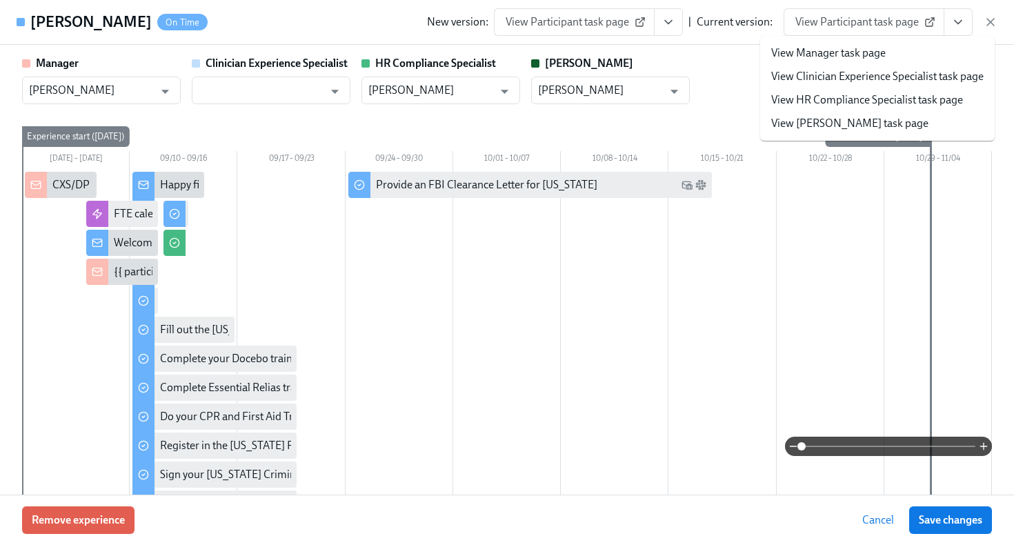
click at [881, 23] on span "View Participant task page" at bounding box center [864, 22] width 137 height 14
